Goal: Task Accomplishment & Management: Use online tool/utility

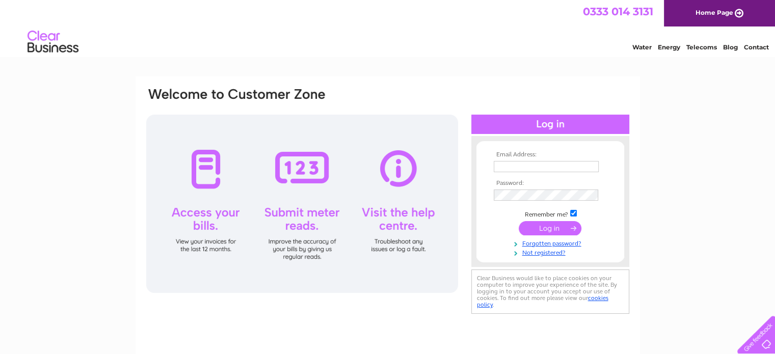
type input "elaine.thomson@kbaeurope.org"
click at [547, 228] on input "submit" at bounding box center [550, 228] width 63 height 14
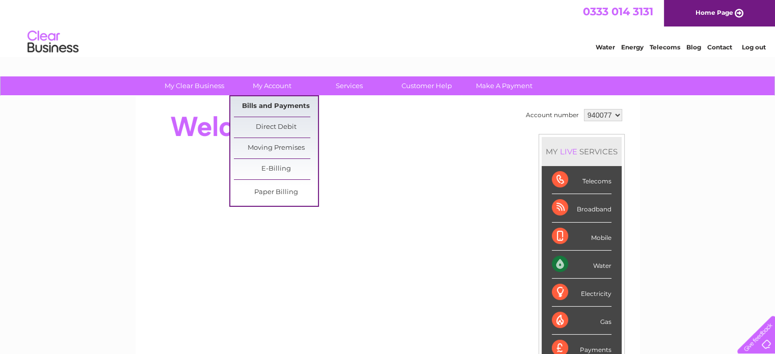
click at [283, 102] on link "Bills and Payments" at bounding box center [276, 106] width 84 height 20
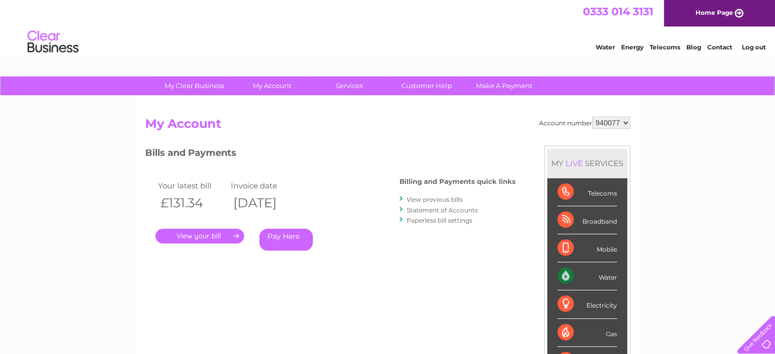
click at [201, 233] on link "." at bounding box center [199, 236] width 89 height 15
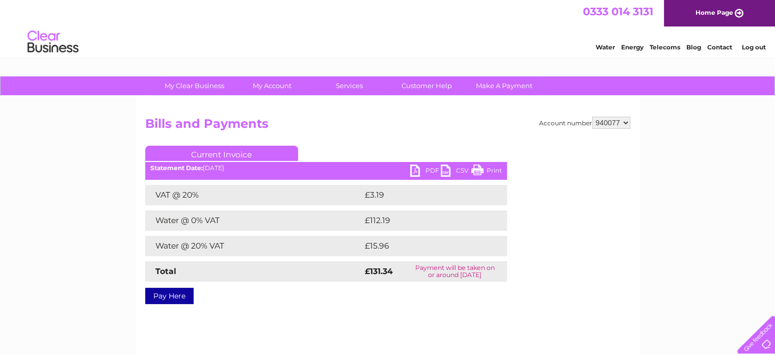
click at [424, 174] on link "PDF" at bounding box center [425, 172] width 31 height 15
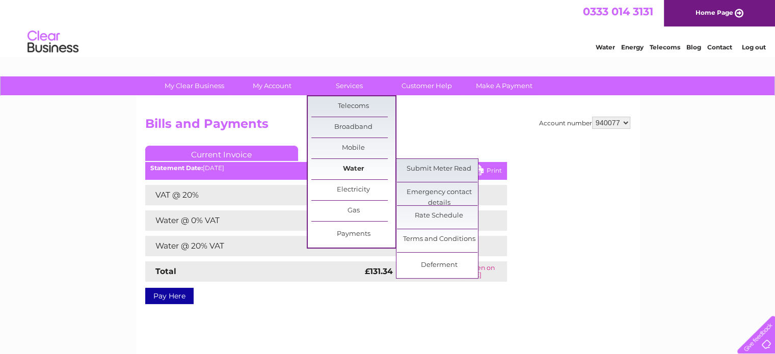
click at [351, 167] on link "Water" at bounding box center [353, 169] width 84 height 20
click at [466, 169] on link "Submit Meter Read" at bounding box center [439, 169] width 84 height 20
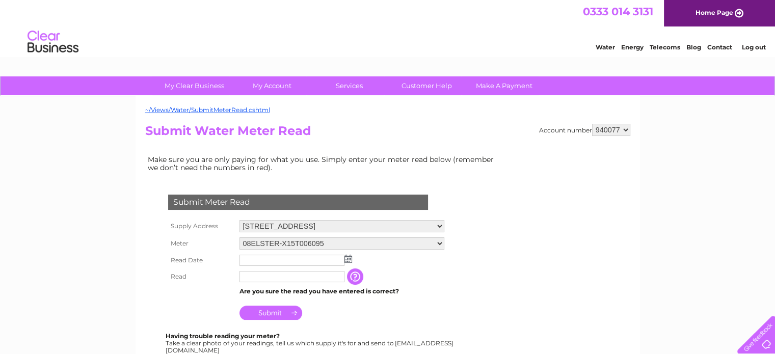
click at [346, 259] on img at bounding box center [349, 259] width 8 height 8
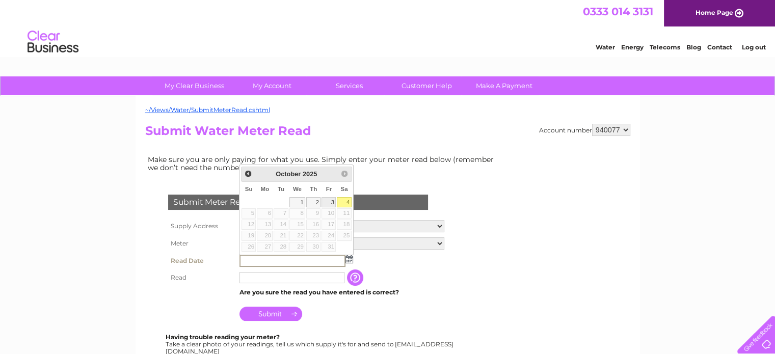
click at [329, 199] on link "3" at bounding box center [329, 202] width 14 height 10
type input "2025/10/03"
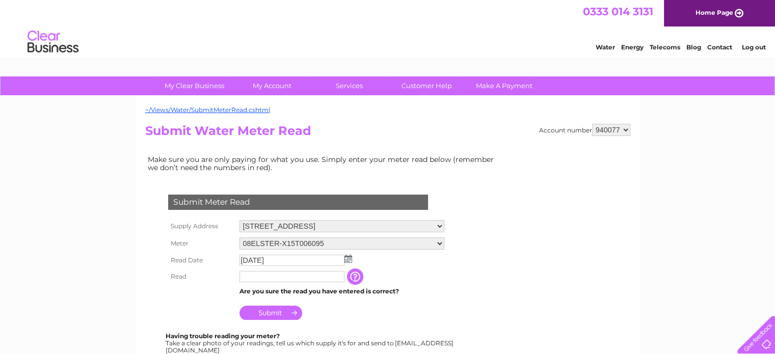
click at [311, 269] on td at bounding box center [292, 277] width 110 height 16
click at [310, 271] on input "text" at bounding box center [292, 276] width 105 height 11
type input "447"
click at [267, 311] on input "Submit" at bounding box center [271, 314] width 63 height 14
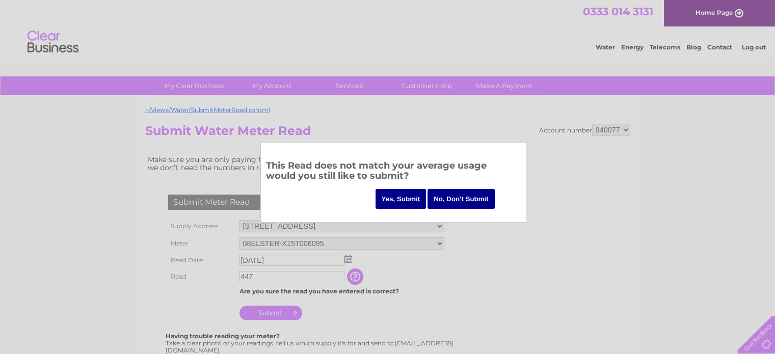
click at [392, 197] on input "Yes, Submit" at bounding box center [401, 199] width 51 height 20
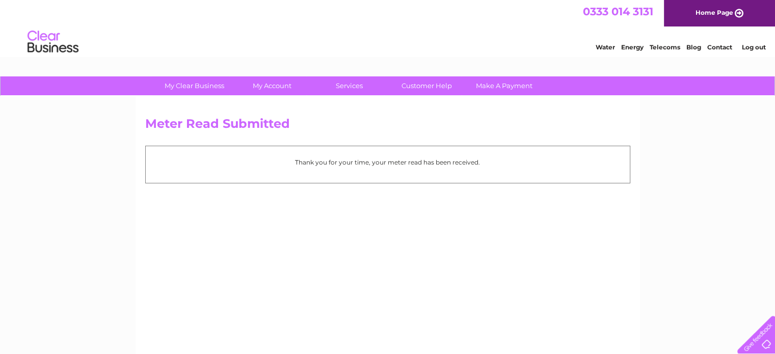
click at [747, 50] on link "Log out" at bounding box center [754, 47] width 24 height 8
